Goal: Information Seeking & Learning: Check status

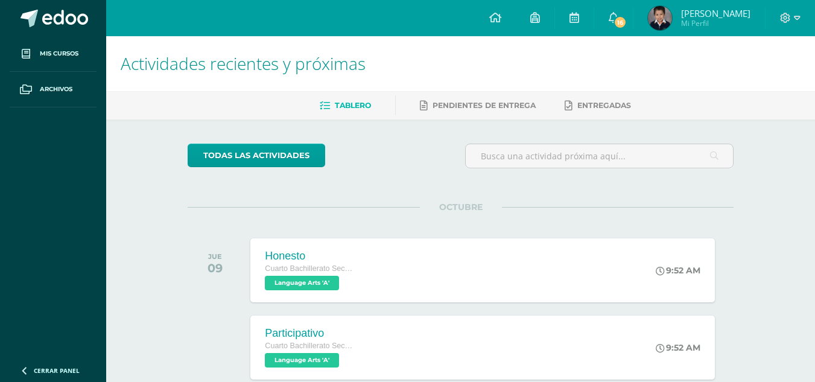
click at [672, 21] on img at bounding box center [660, 18] width 24 height 24
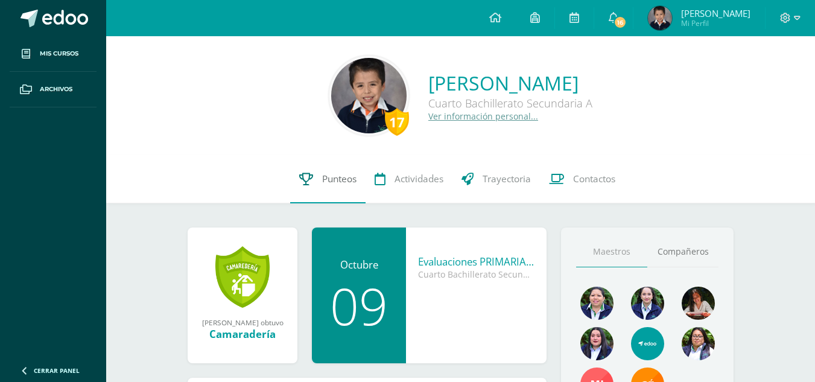
click at [315, 181] on link "Punteos" at bounding box center [327, 179] width 75 height 48
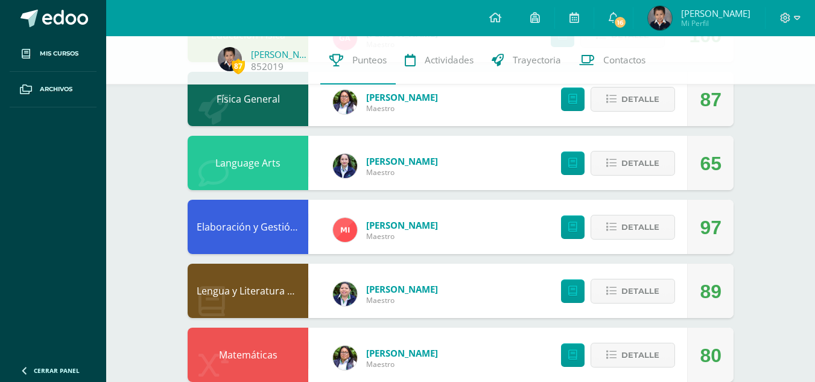
scroll to position [251, 0]
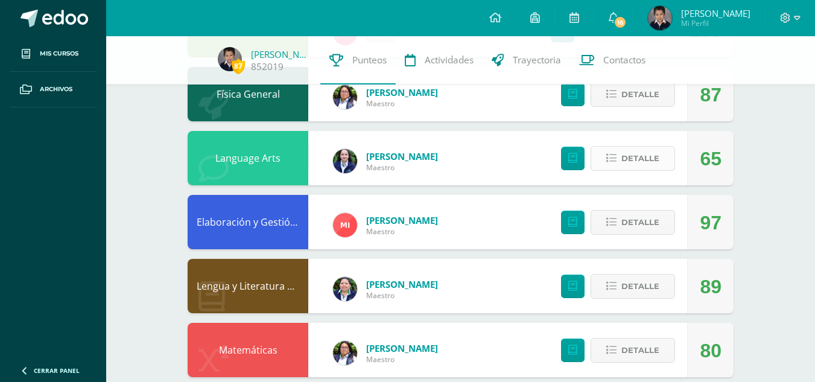
click at [640, 159] on span "Detalle" at bounding box center [640, 158] width 38 height 22
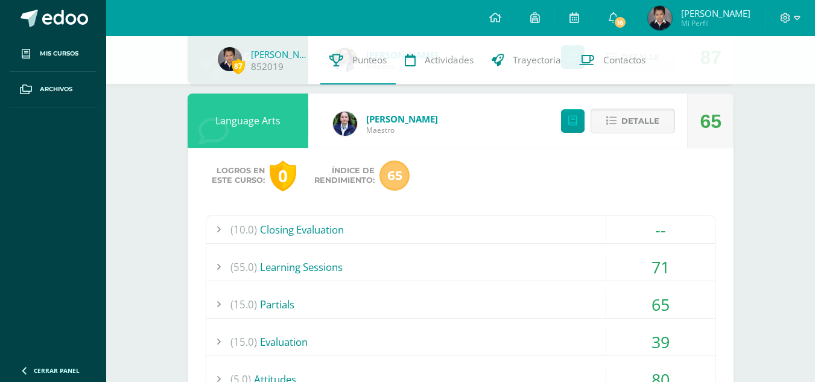
scroll to position [287, 0]
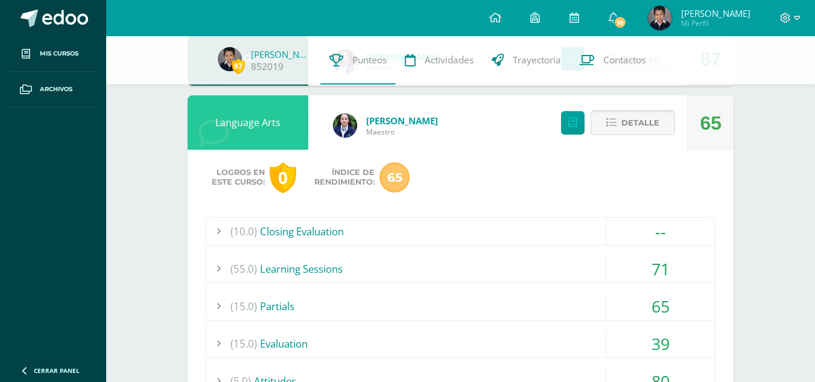
click at [656, 118] on span "Detalle" at bounding box center [640, 123] width 38 height 22
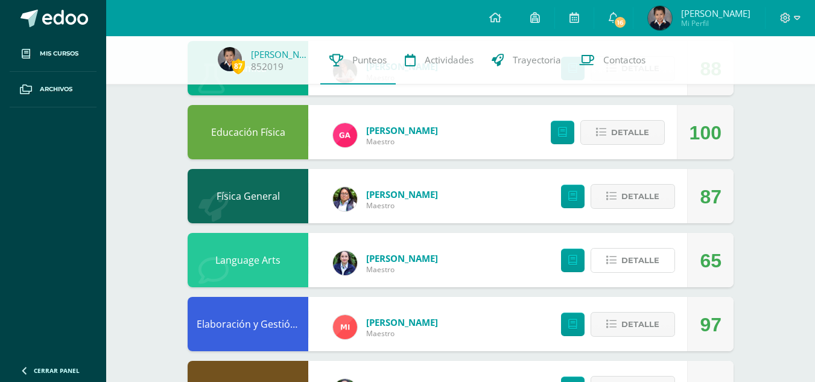
scroll to position [151, 0]
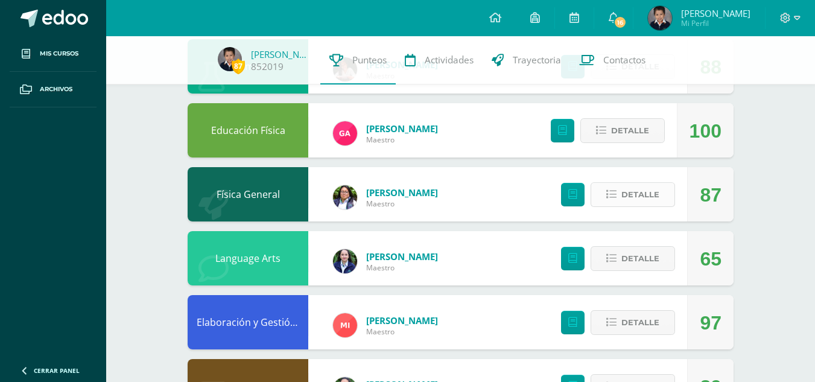
click at [621, 185] on button "Detalle" at bounding box center [632, 194] width 84 height 25
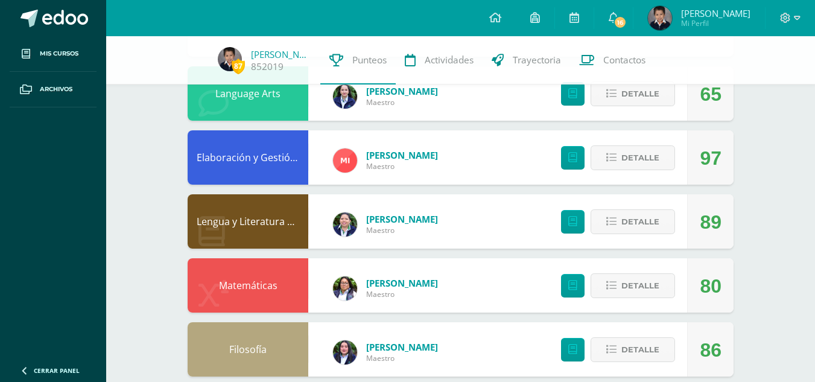
scroll to position [662, 0]
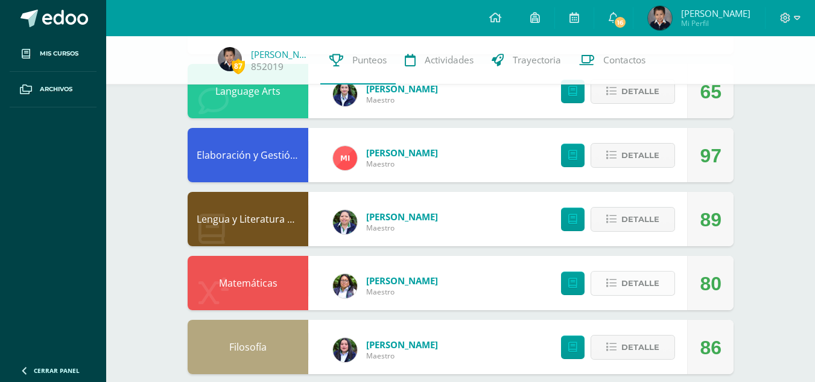
click at [653, 293] on span "Detalle" at bounding box center [640, 283] width 38 height 22
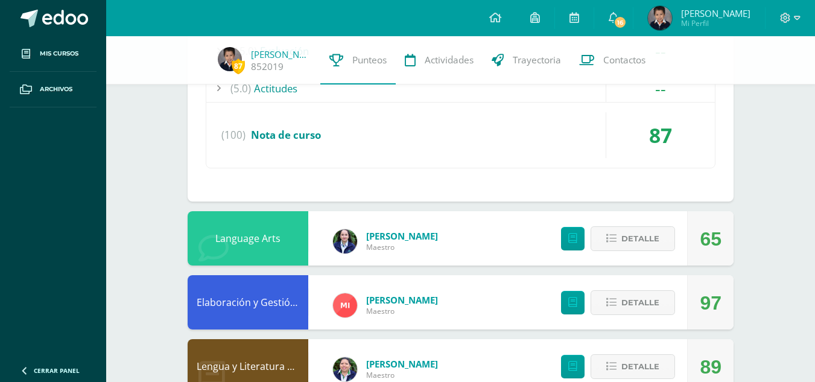
scroll to position [518, 0]
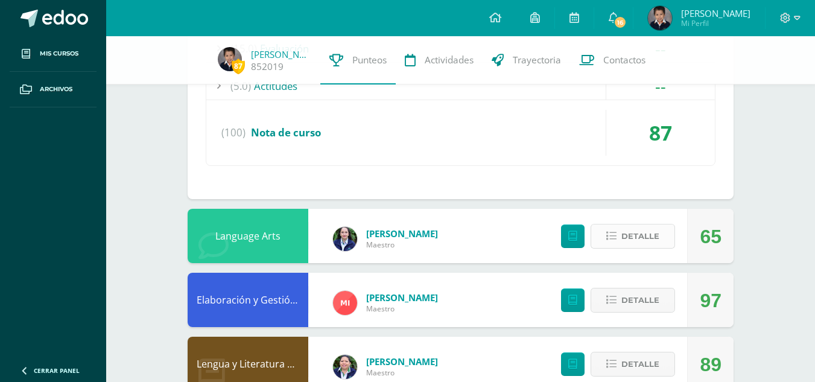
click at [632, 236] on span "Detalle" at bounding box center [640, 236] width 38 height 22
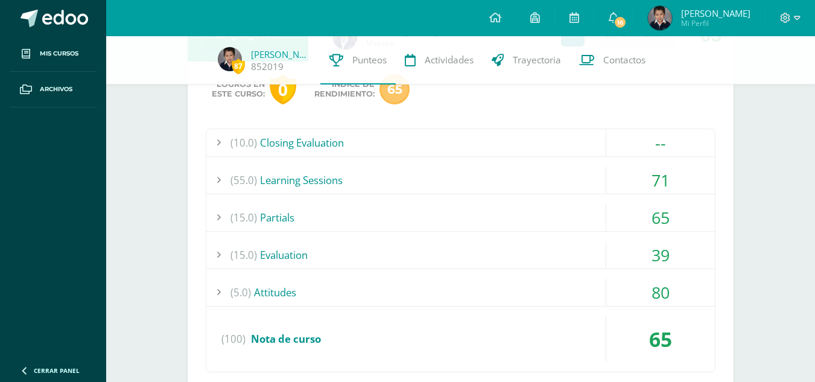
scroll to position [723, 0]
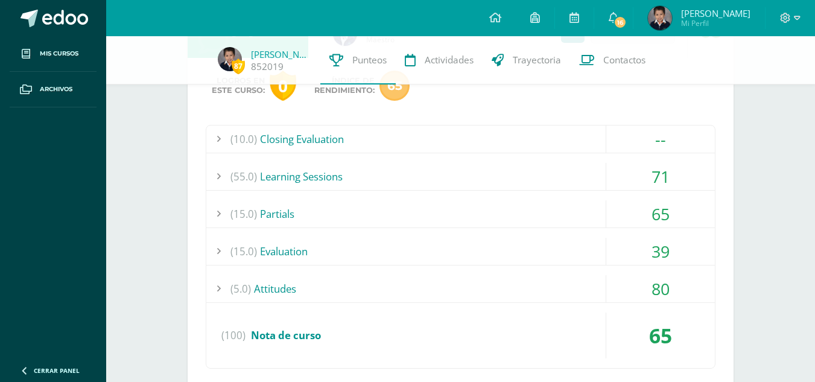
click at [247, 288] on span "(5.0)" at bounding box center [240, 288] width 21 height 27
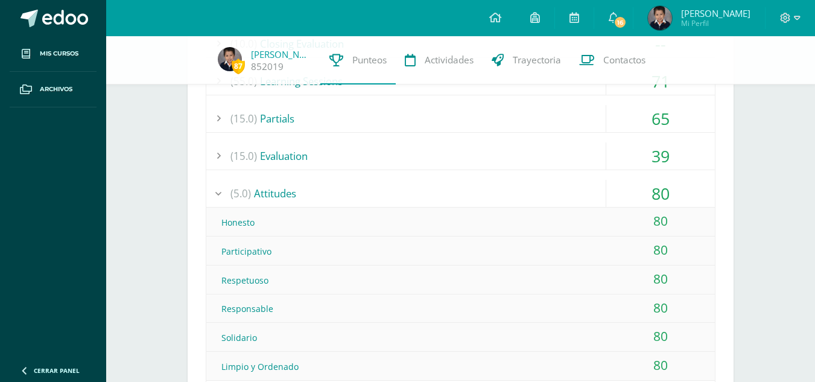
scroll to position [825, 0]
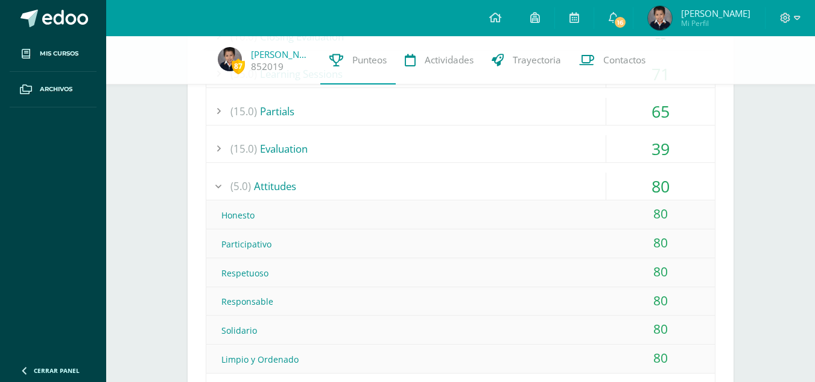
click at [270, 150] on div "(15.0) Evaluation" at bounding box center [460, 148] width 508 height 27
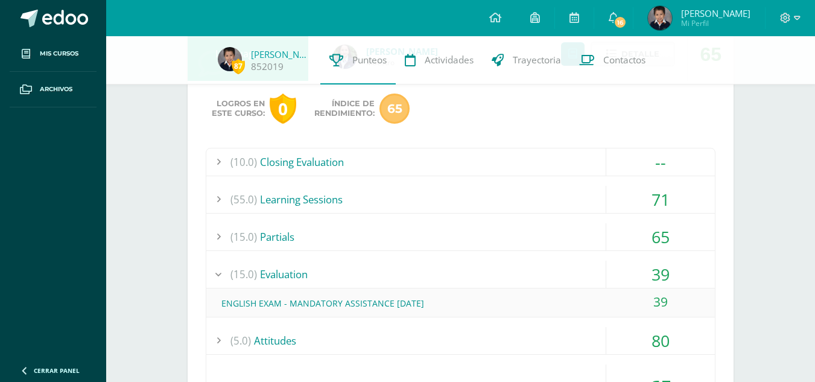
scroll to position [693, 0]
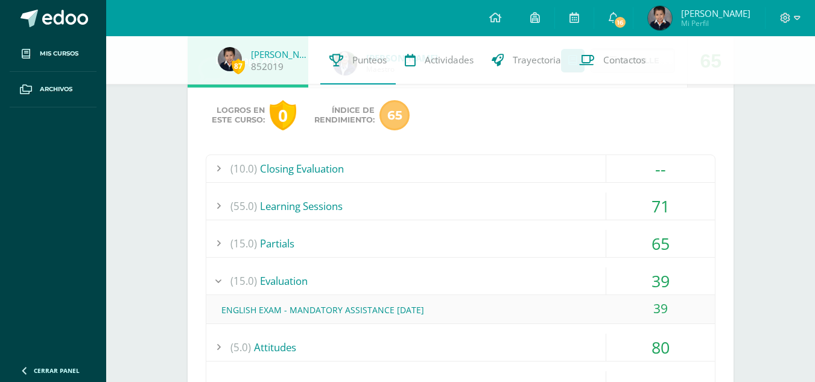
click at [283, 249] on div "(15.0) Partials" at bounding box center [460, 243] width 508 height 27
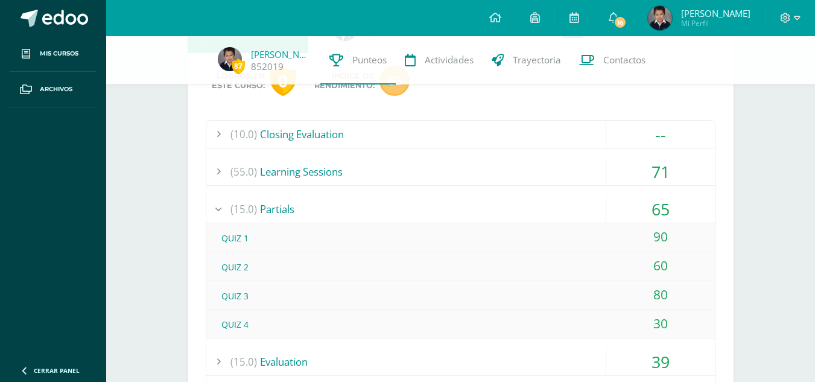
scroll to position [731, 0]
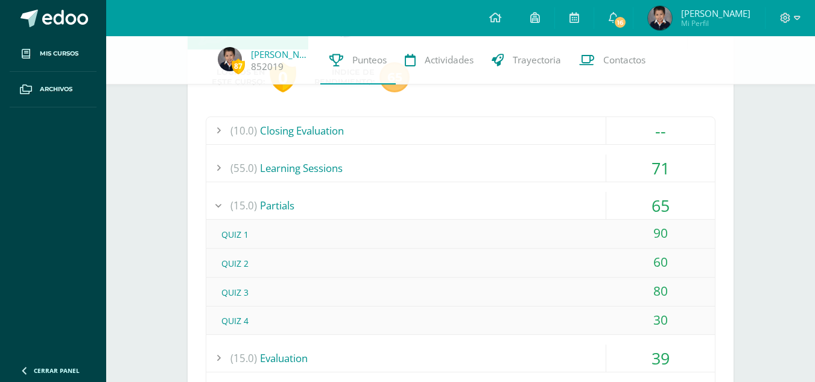
click at [285, 199] on div "(15.0) Partials" at bounding box center [460, 205] width 508 height 27
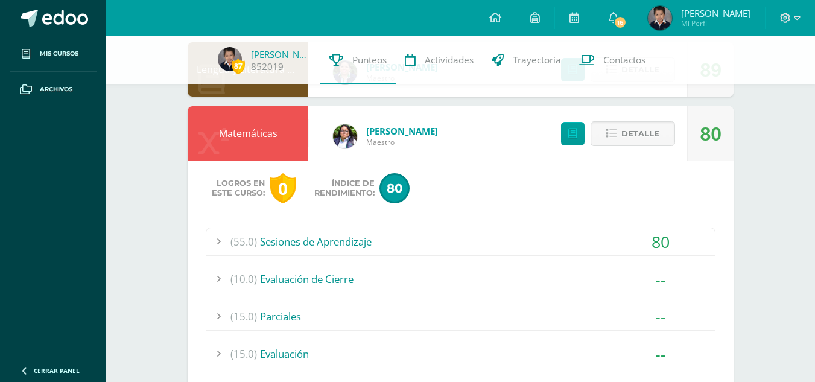
scroll to position [1163, 0]
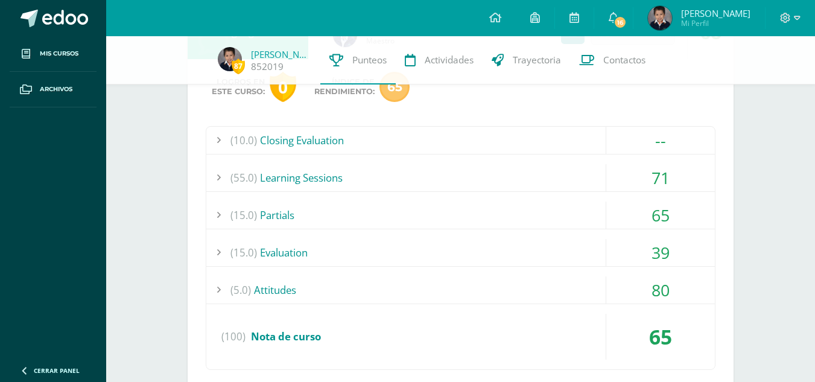
scroll to position [812, 0]
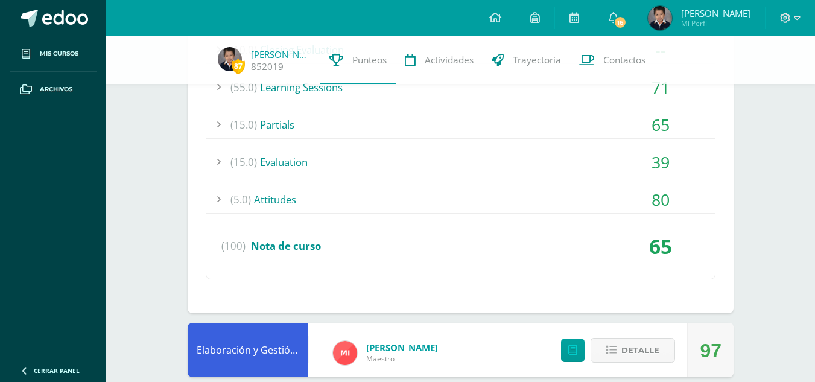
click at [248, 115] on span "(15.0)" at bounding box center [243, 124] width 27 height 27
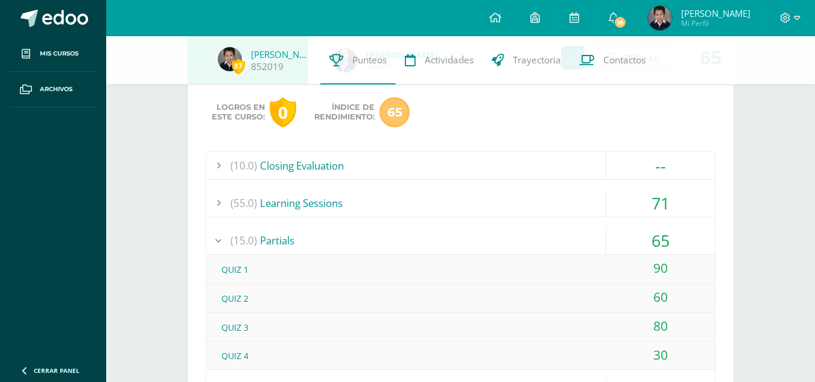
scroll to position [699, 0]
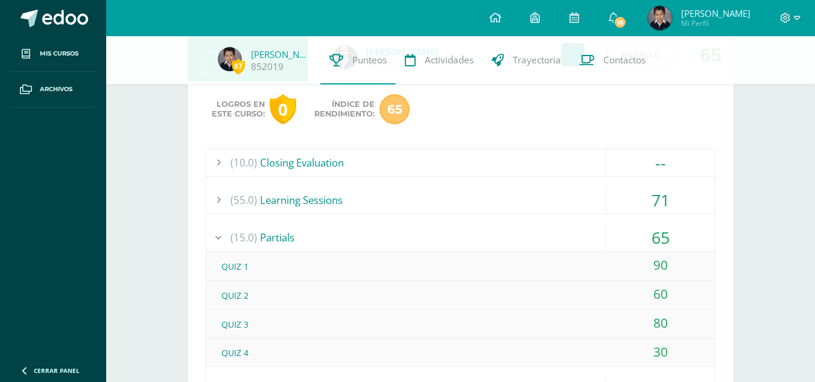
click at [316, 171] on div "(10.0) Closing Evaluation" at bounding box center [460, 162] width 508 height 27
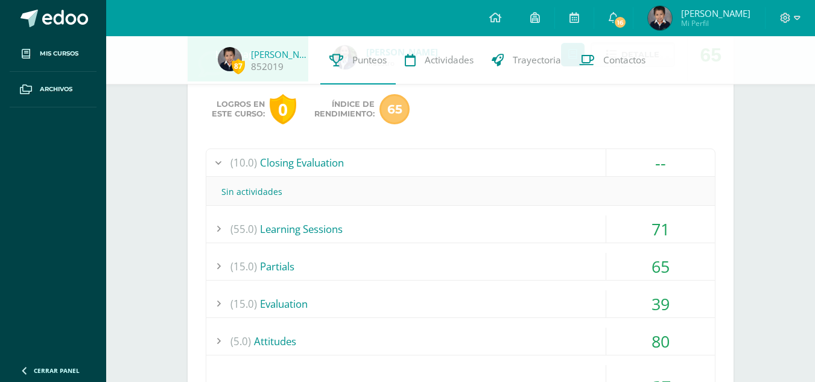
click at [311, 170] on div "(10.0) Closing Evaluation" at bounding box center [460, 162] width 508 height 27
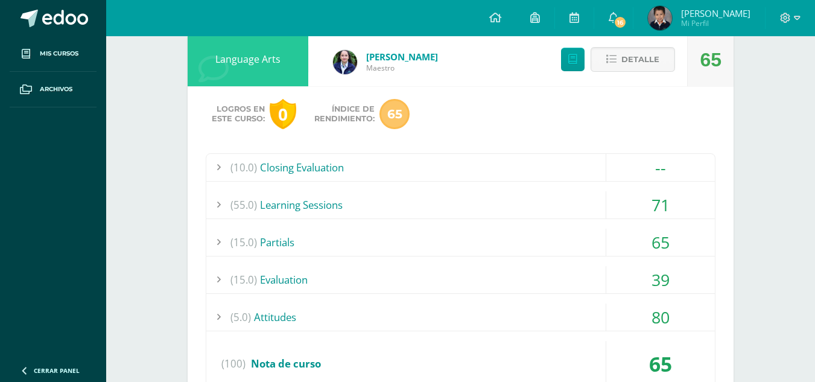
scroll to position [0, 0]
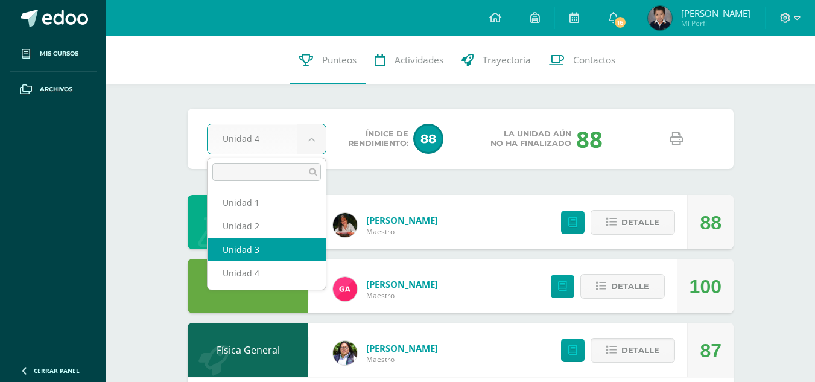
select select "Unidad 3"
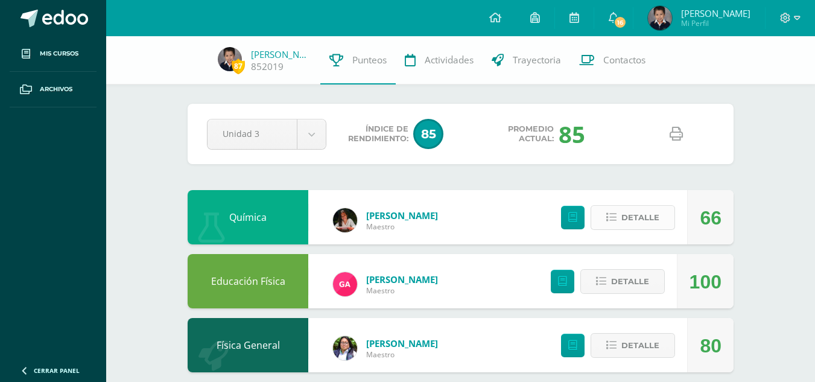
click at [642, 213] on span "Detalle" at bounding box center [640, 217] width 38 height 22
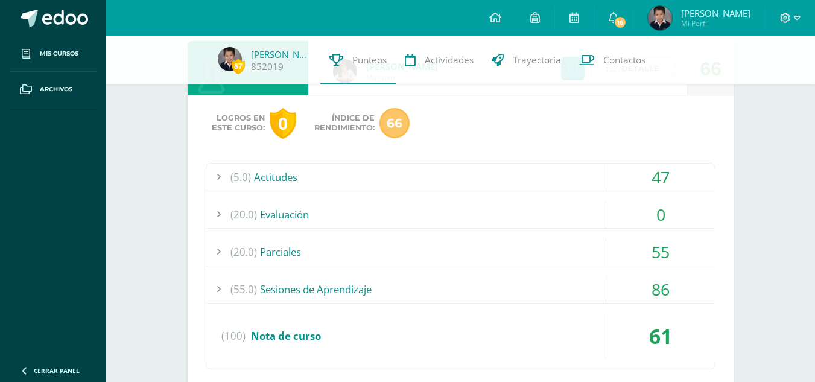
scroll to position [115, 0]
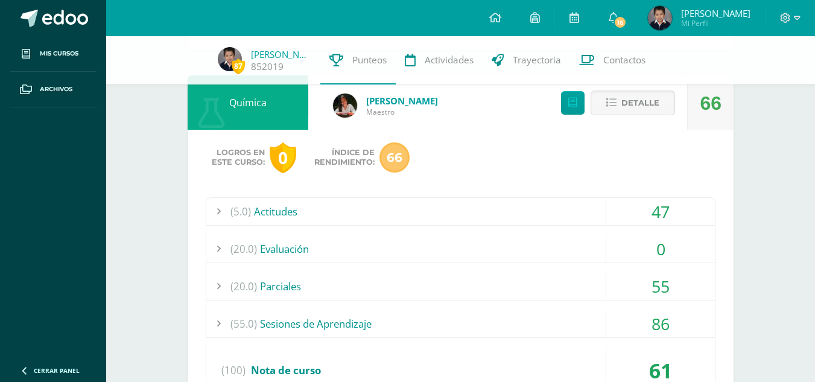
click at [311, 322] on div "(55.0) Sesiones de Aprendizaje" at bounding box center [460, 323] width 508 height 27
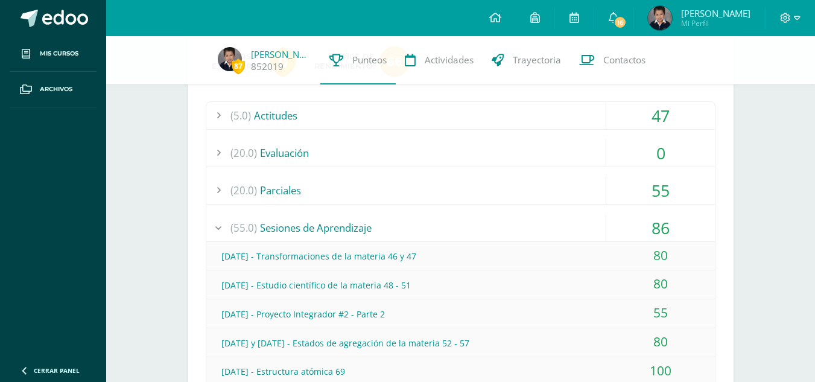
scroll to position [197, 0]
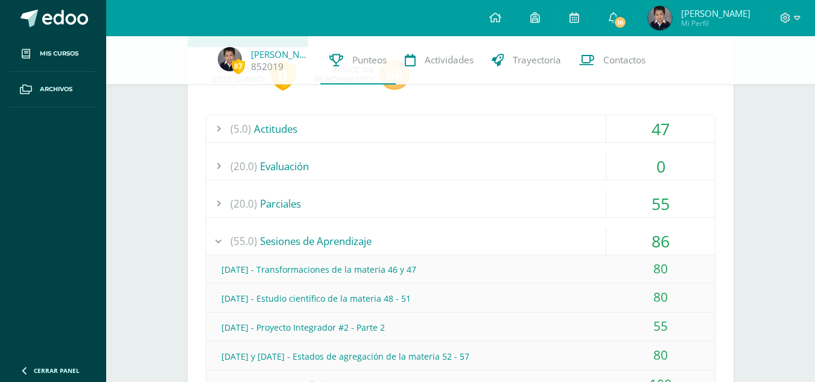
click at [277, 205] on div "(20.0) Parciales" at bounding box center [460, 203] width 508 height 27
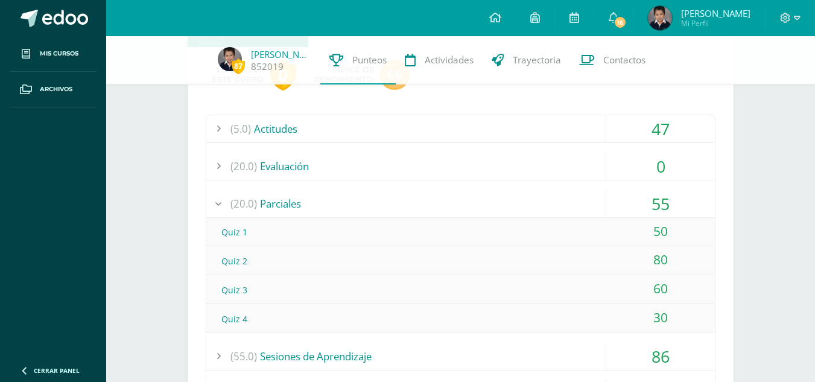
click at [277, 205] on div "(20.0) Parciales" at bounding box center [460, 203] width 508 height 27
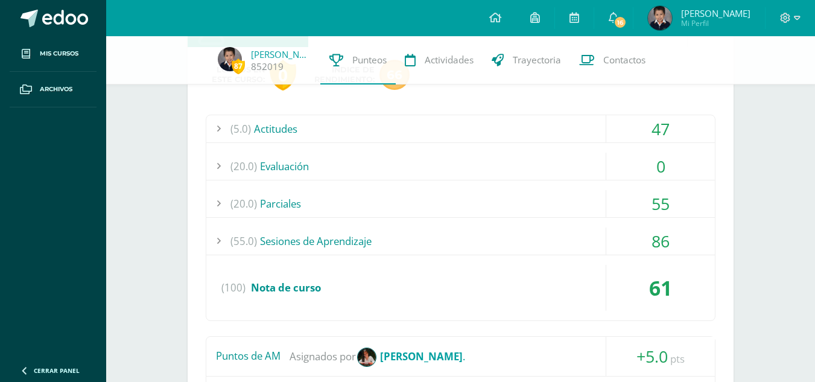
click at [301, 239] on div "(55.0) Sesiones de Aprendizaje" at bounding box center [460, 240] width 508 height 27
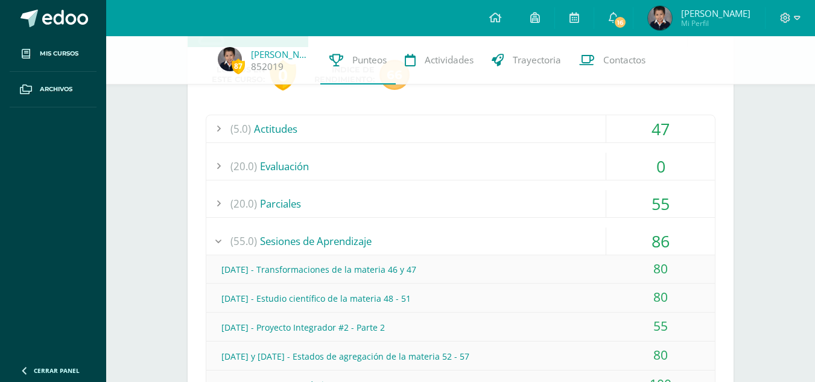
click at [307, 233] on div "(55.0) Sesiones de Aprendizaje" at bounding box center [460, 240] width 508 height 27
